Goal: Find contact information: Find contact information

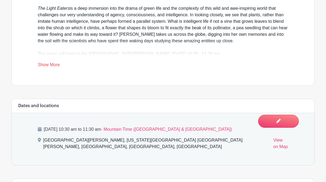
scroll to position [277, 0]
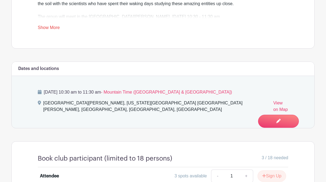
click at [52, 32] on link "Show More" at bounding box center [49, 28] width 22 height 7
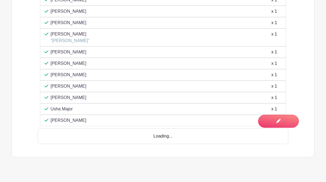
scroll to position [505, 0]
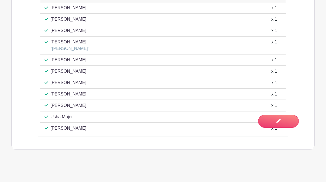
click at [94, 128] on div "[PERSON_NAME] x 1" at bounding box center [163, 128] width 237 height 7
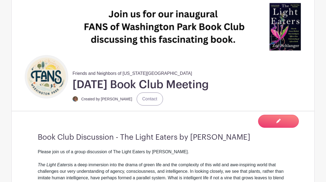
scroll to position [86, 0]
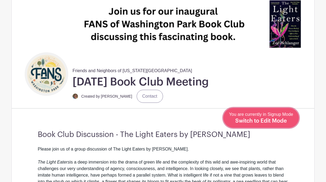
click at [271, 120] on span "Switch to Edit Mode" at bounding box center [261, 120] width 52 height 5
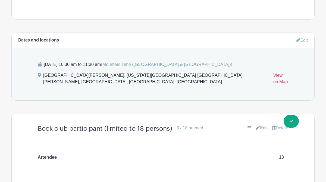
scroll to position [261, 0]
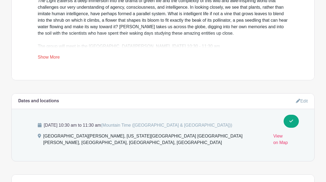
click at [54, 62] on link "Show More" at bounding box center [49, 58] width 22 height 7
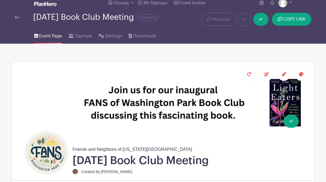
scroll to position [0, 0]
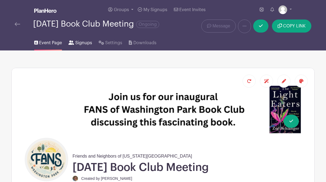
click at [86, 46] on span "Signups" at bounding box center [83, 43] width 17 height 7
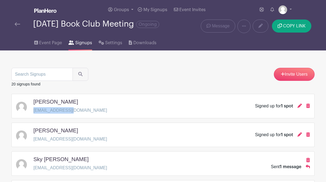
drag, startPoint x: 74, startPoint y: 114, endPoint x: 33, endPoint y: 116, distance: 41.6
click at [33, 114] on div "[PERSON_NAME] [EMAIL_ADDRESS][DOMAIN_NAME] Signed up for 1 spot" at bounding box center [163, 106] width 294 height 15
copy p "[EMAIL_ADDRESS][DOMAIN_NAME]"
